Goal: Information Seeking & Learning: Learn about a topic

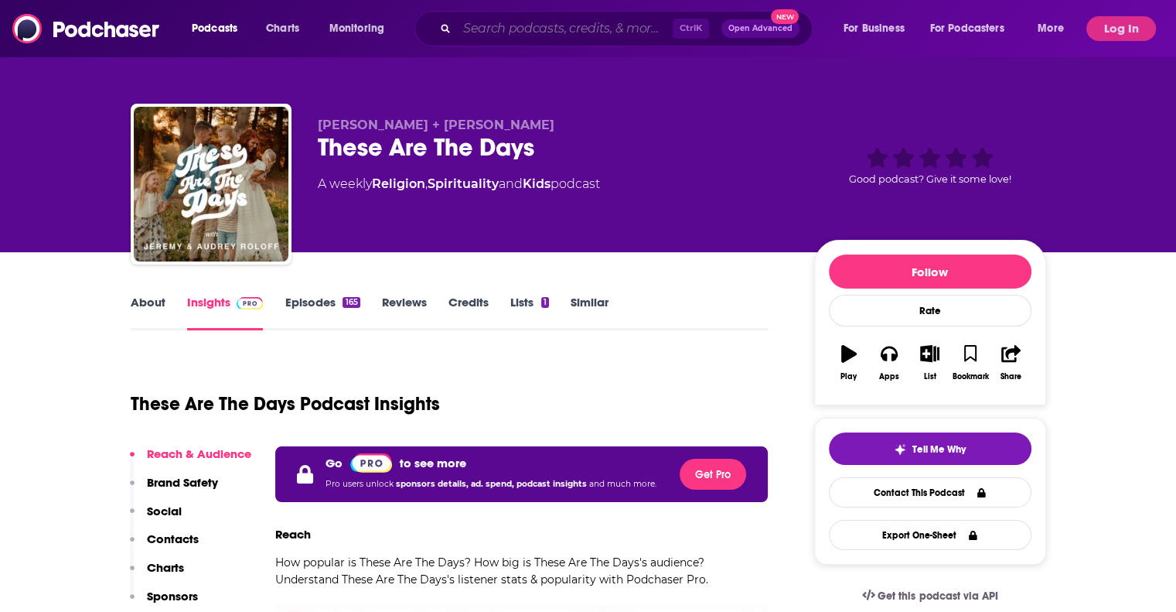
click at [604, 32] on input "Search podcasts, credits, & more..." at bounding box center [565, 28] width 216 height 25
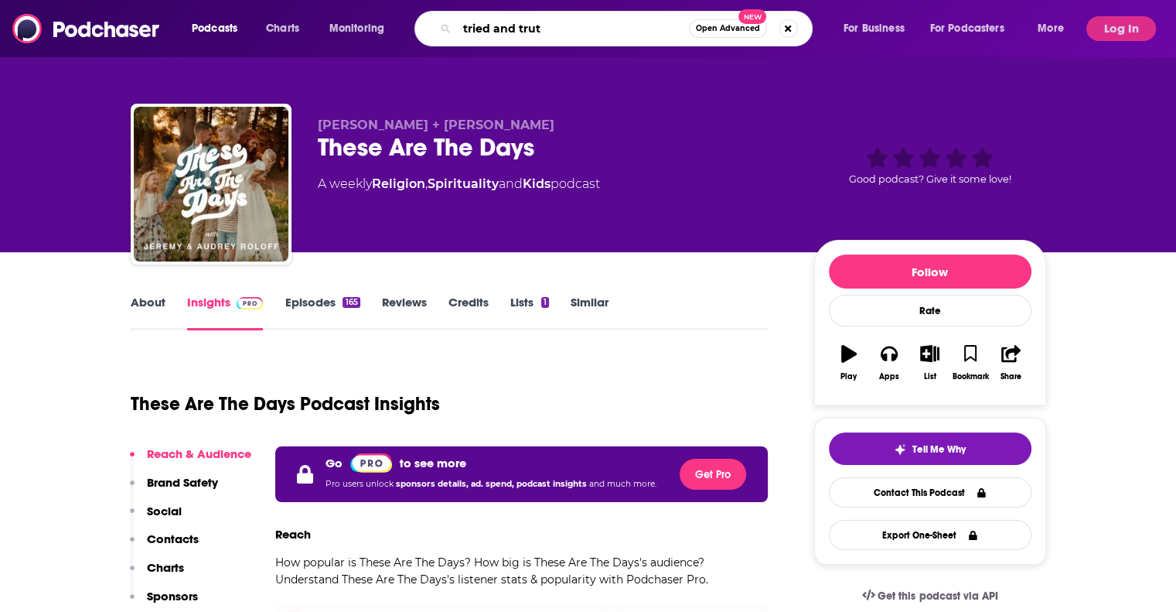
type input "tried and truth"
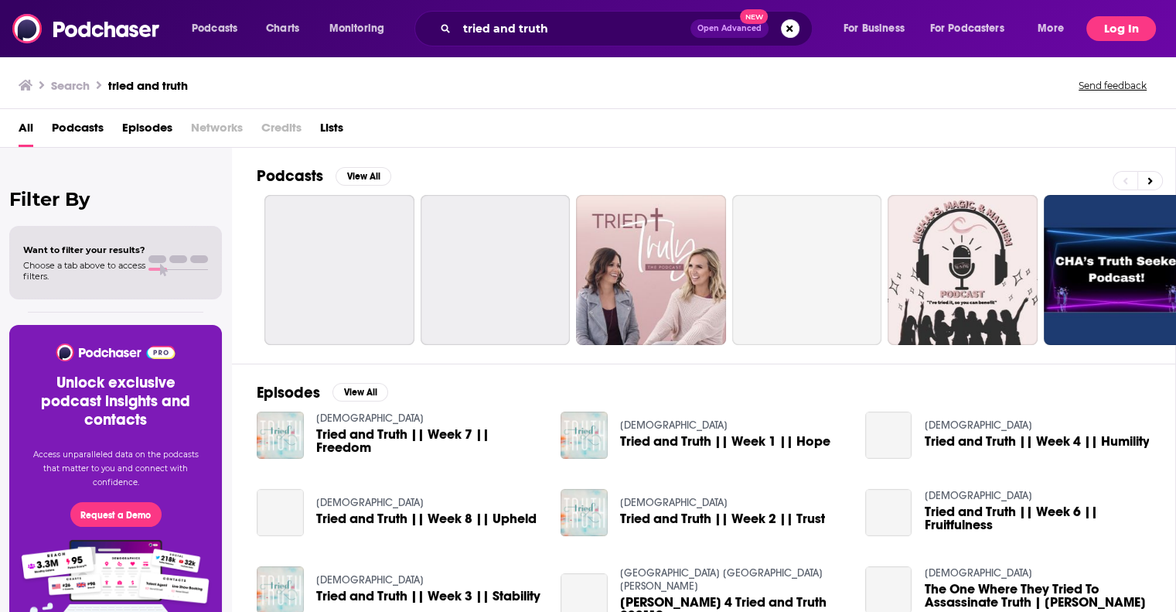
click at [1141, 21] on button "Log In" at bounding box center [1121, 28] width 70 height 25
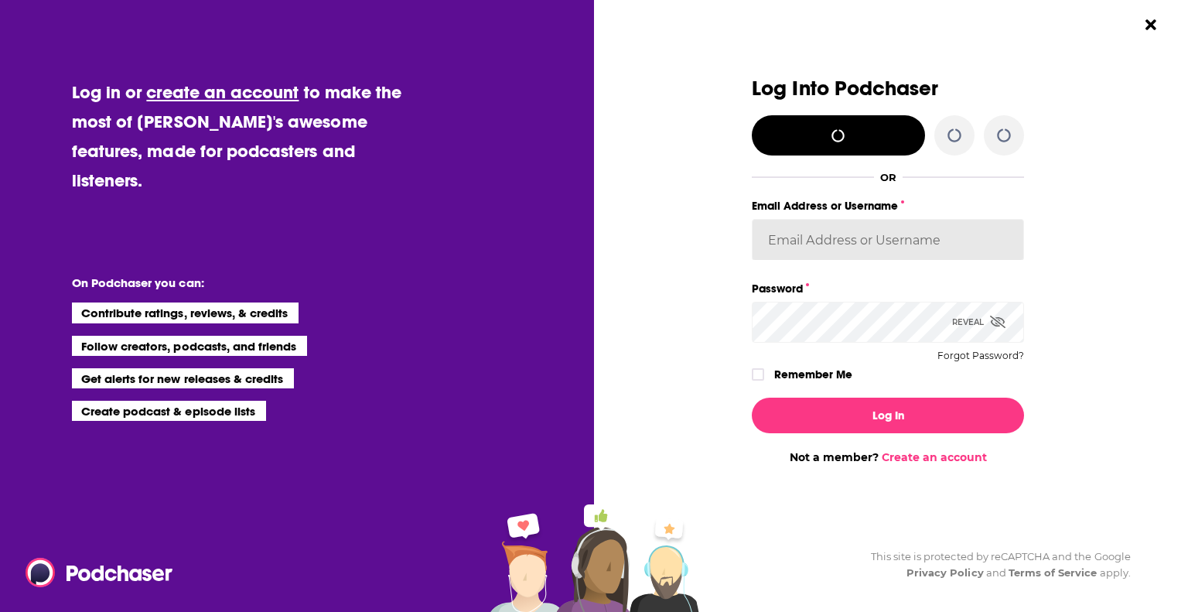
type input "agoldsmithwissman"
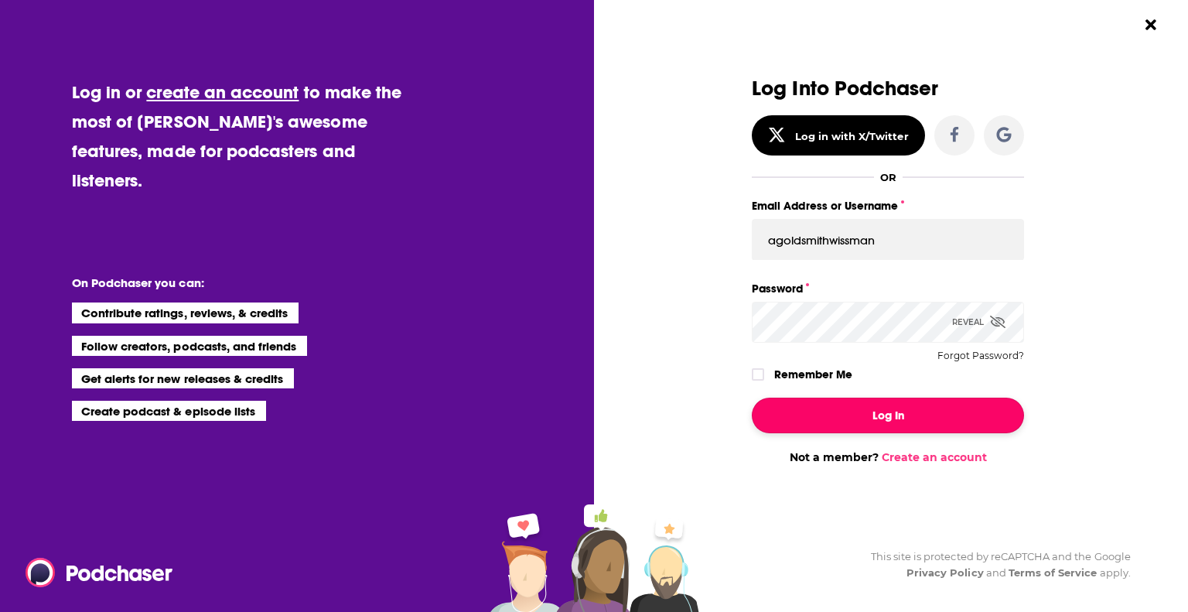
click at [875, 419] on button "Log In" at bounding box center [888, 415] width 272 height 36
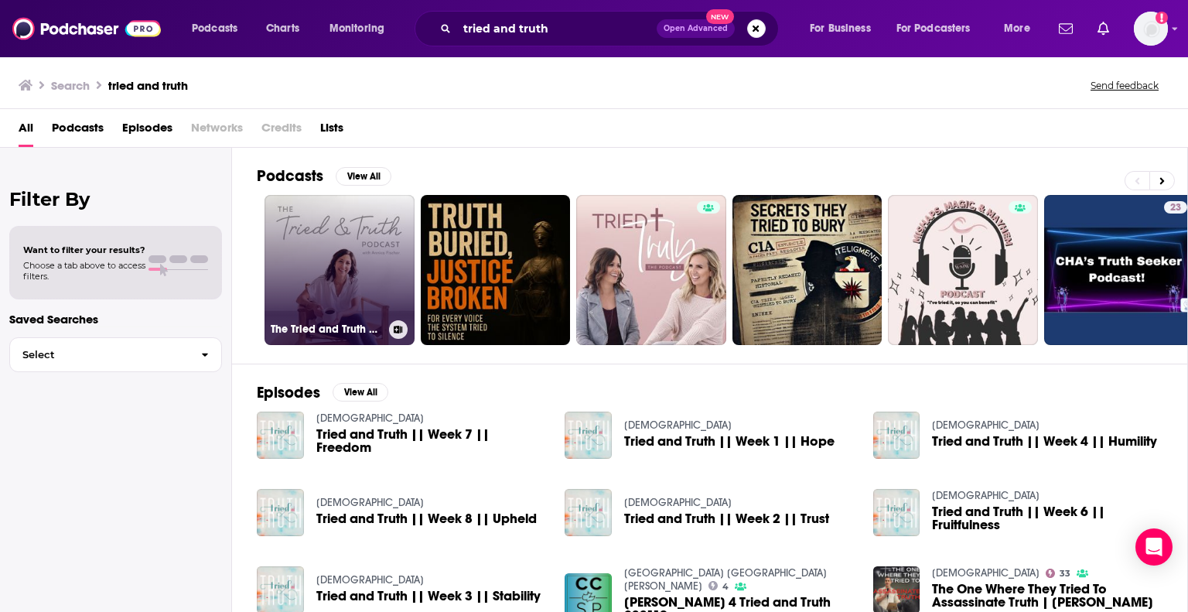
click at [325, 258] on link "The Tried and Truth Podcast with [PERSON_NAME]" at bounding box center [339, 270] width 150 height 150
